Goal: Navigation & Orientation: Understand site structure

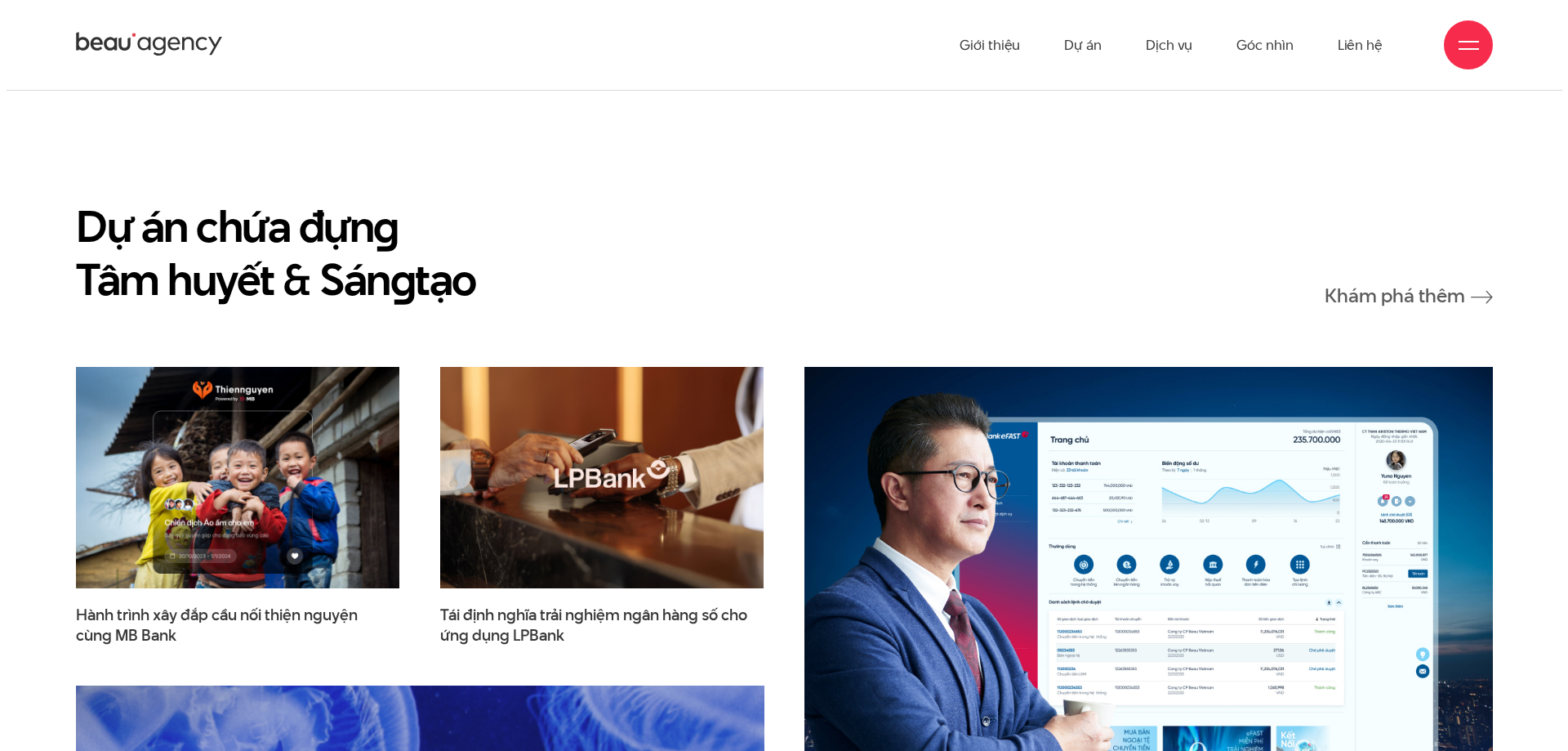
scroll to position [2238, 0]
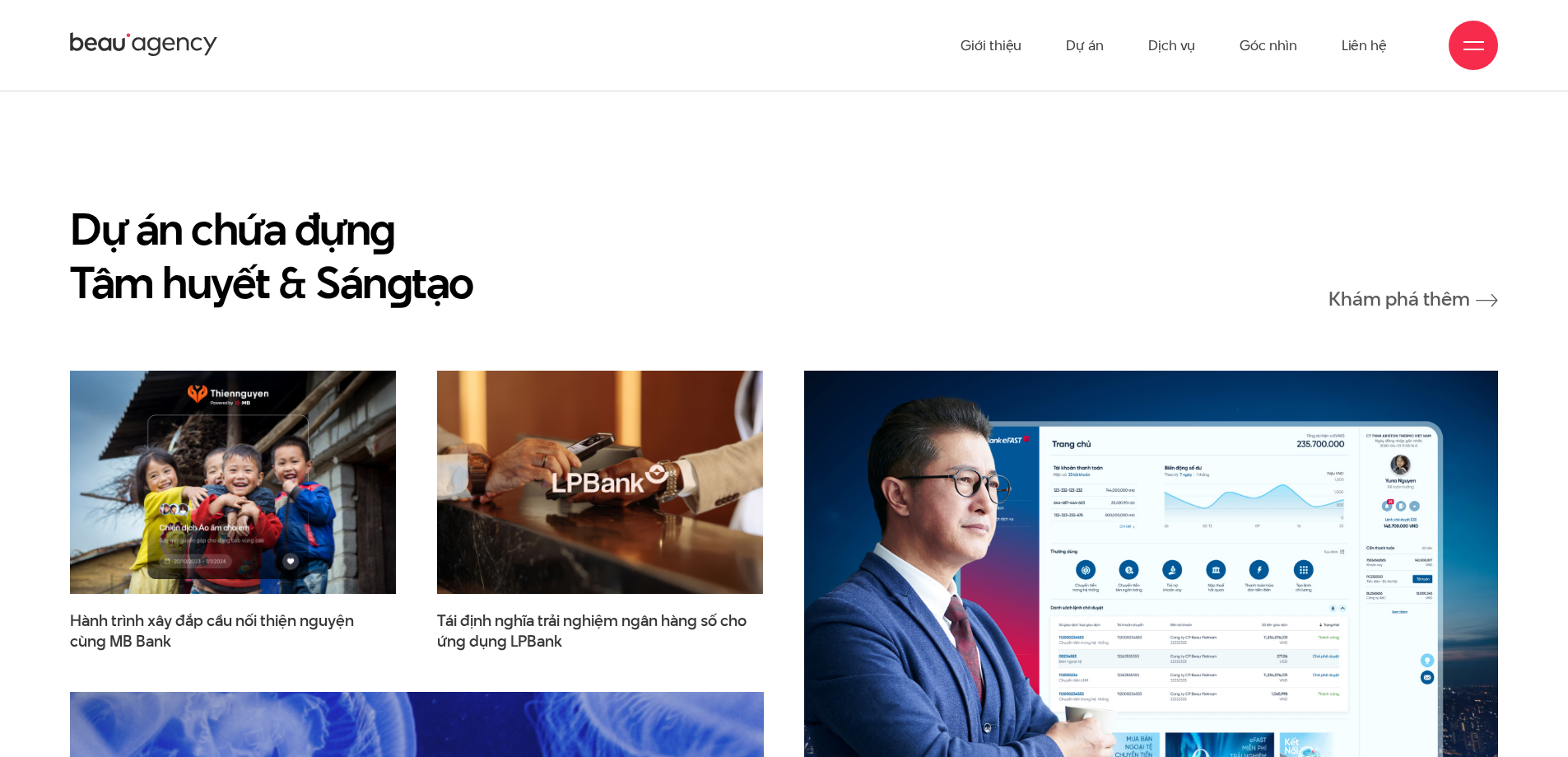
click at [1469, 45] on div at bounding box center [1473, 45] width 21 height 21
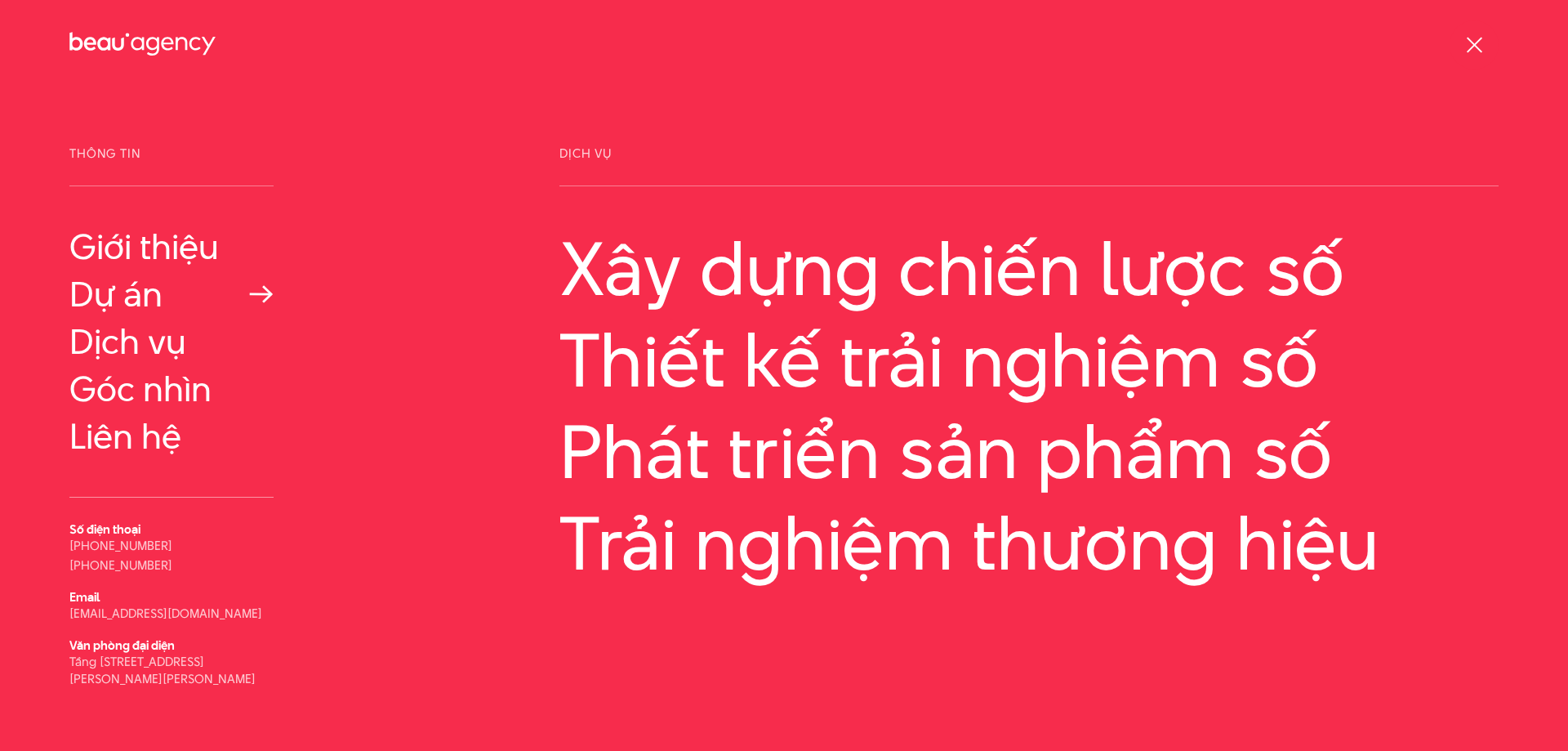
click at [129, 298] on link "Dự án" at bounding box center [172, 294] width 204 height 39
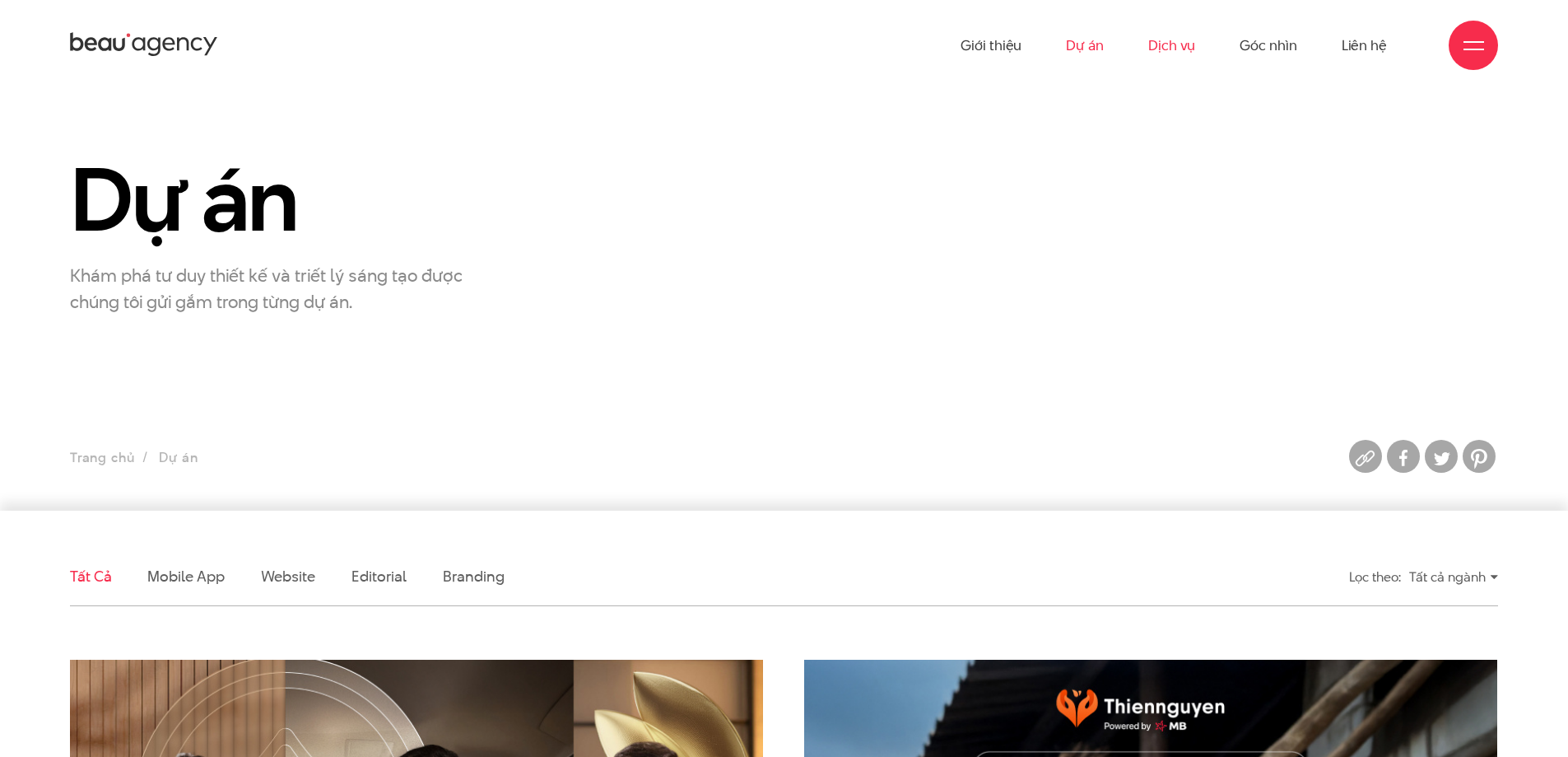
click at [1182, 45] on link "Dịch vụ" at bounding box center [1171, 45] width 47 height 90
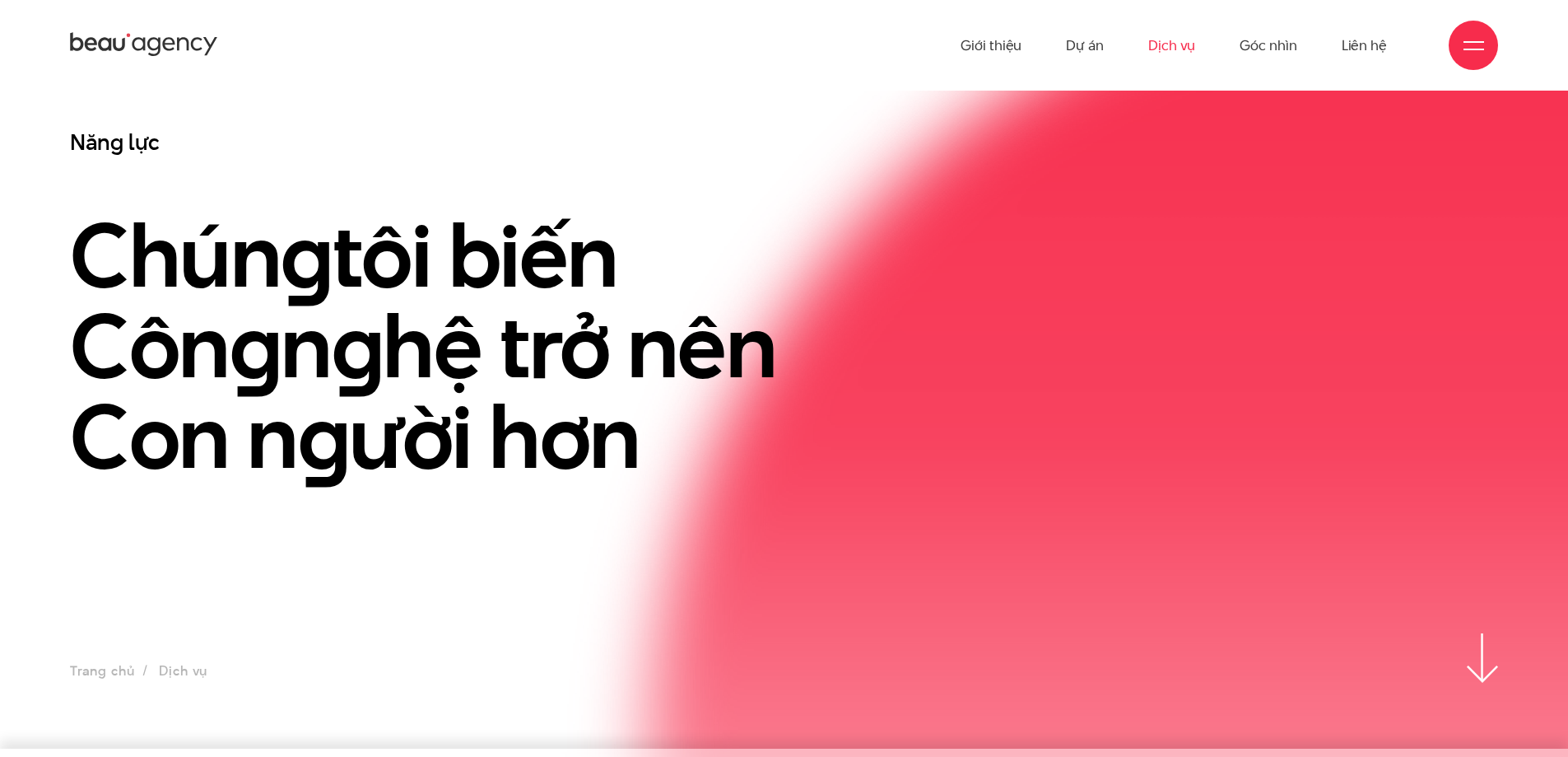
click at [1306, 41] on ul "Giới thiệu Dự án Dịch vụ Góc nhìn Liên hệ" at bounding box center [1173, 45] width 426 height 90
click at [1297, 43] on link "Góc nhìn" at bounding box center [1268, 45] width 57 height 90
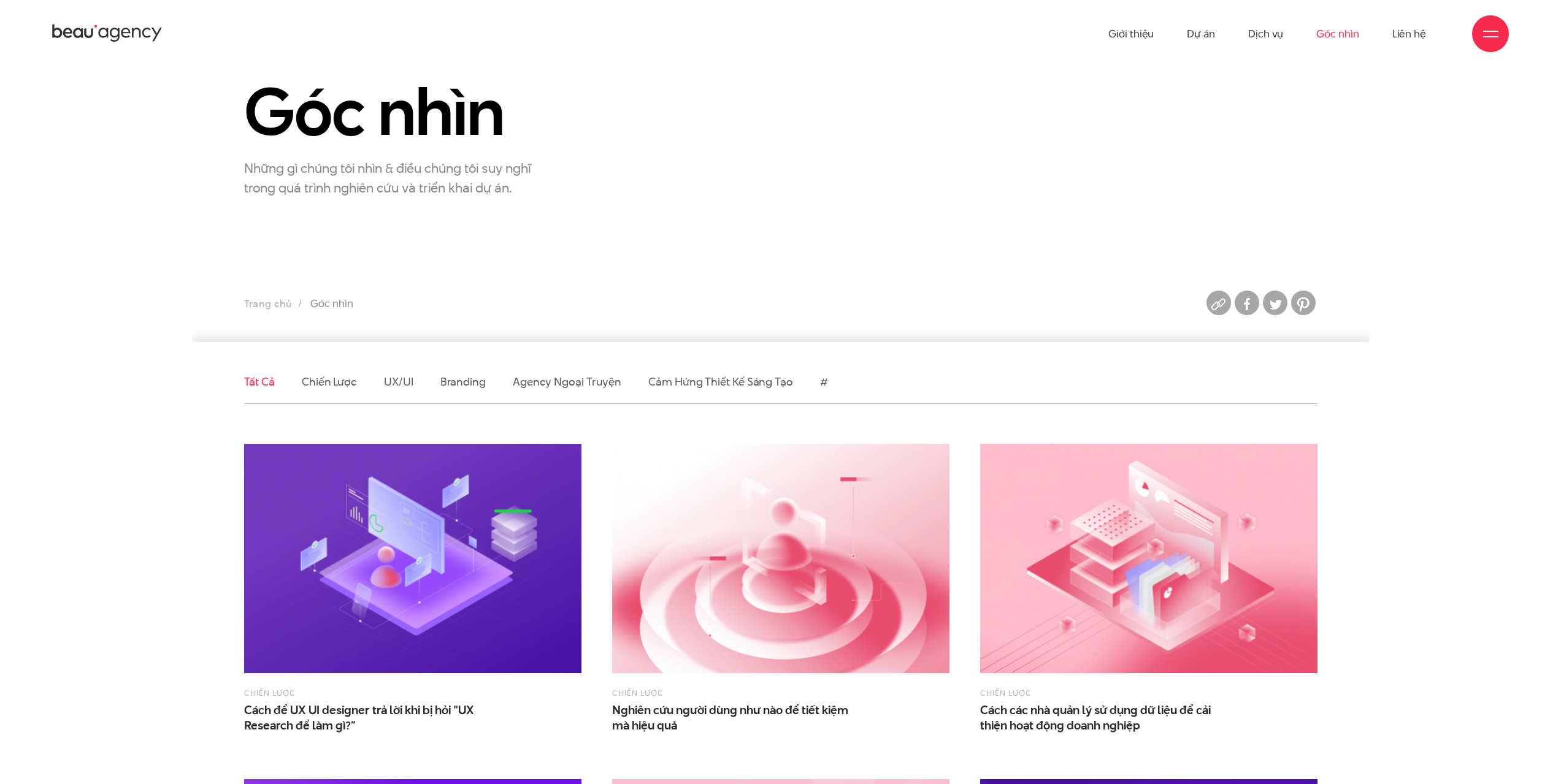
scroll to position [184, 0]
